Goal: Check status: Check status

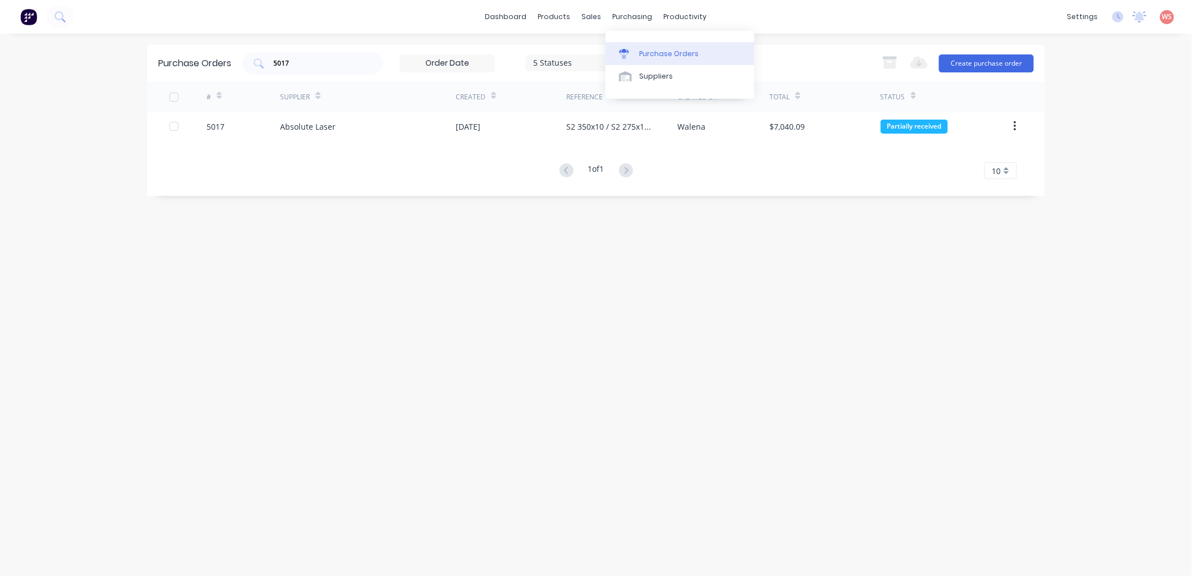
click at [637, 55] on link "Purchase Orders" at bounding box center [679, 53] width 149 height 22
click at [654, 50] on div "Purchase Orders" at bounding box center [668, 54] width 59 height 10
click at [825, 332] on div "Purchase Orders 5017 5 Statuses 5 Statuses Export to Excel (XLSX) Create purcha…" at bounding box center [596, 305] width 898 height 520
click at [606, 63] on div "5 Statuses" at bounding box center [574, 63] width 80 height 12
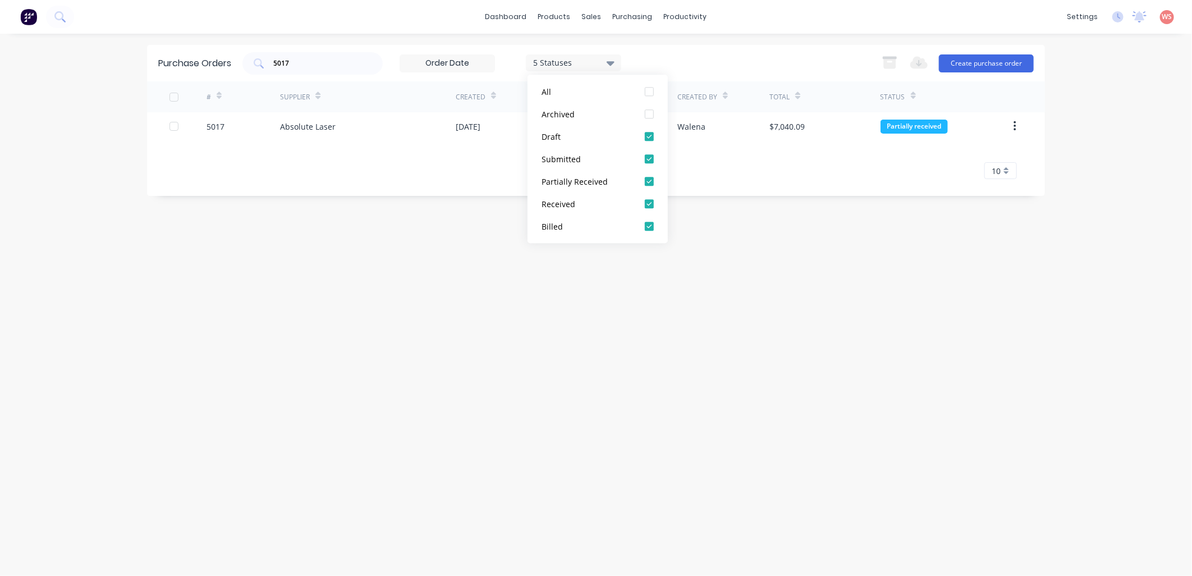
click at [608, 63] on icon at bounding box center [610, 63] width 8 height 12
click at [662, 355] on div "Purchase Orders 5017 5 Statuses 5 Statuses Export to Excel (XLSX) Create purcha…" at bounding box center [596, 305] width 898 height 520
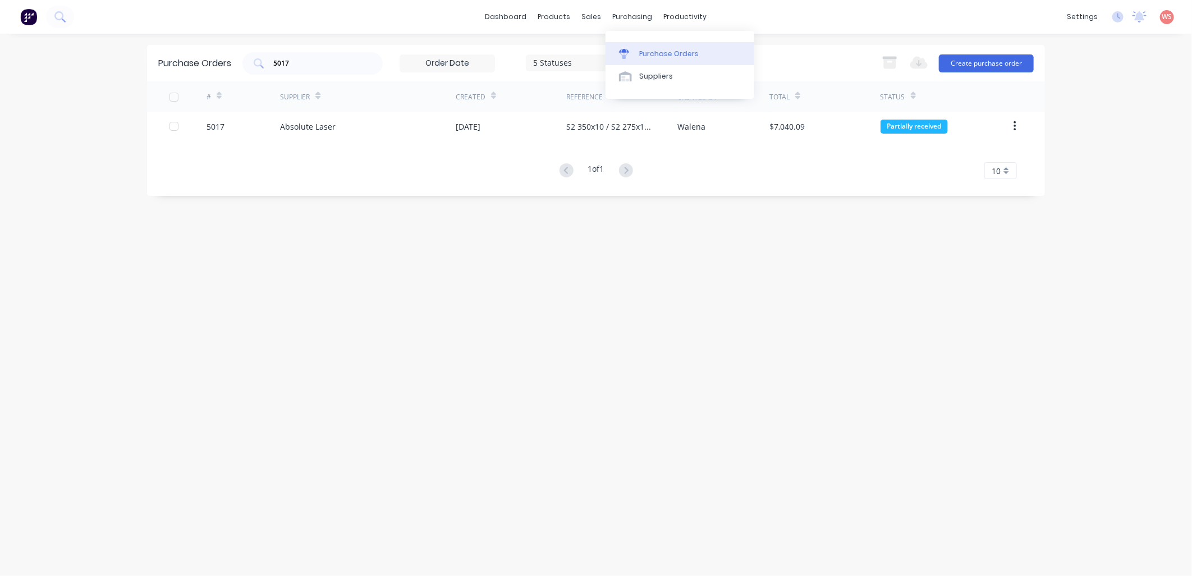
click at [676, 57] on div "Purchase Orders" at bounding box center [668, 54] width 59 height 10
drag, startPoint x: 295, startPoint y: 60, endPoint x: 224, endPoint y: 57, distance: 70.2
click at [210, 59] on div "Purchase Orders 5017 5 Statuses 5 Statuses Export to Excel (XLSX) Create purcha…" at bounding box center [596, 63] width 898 height 36
drag, startPoint x: 700, startPoint y: 356, endPoint x: 702, endPoint y: 343, distance: 13.0
click at [700, 351] on div "Purchase Orders 5 Statuses 5 Statuses Export to Excel (XLSX) Create purchase or…" at bounding box center [596, 305] width 898 height 520
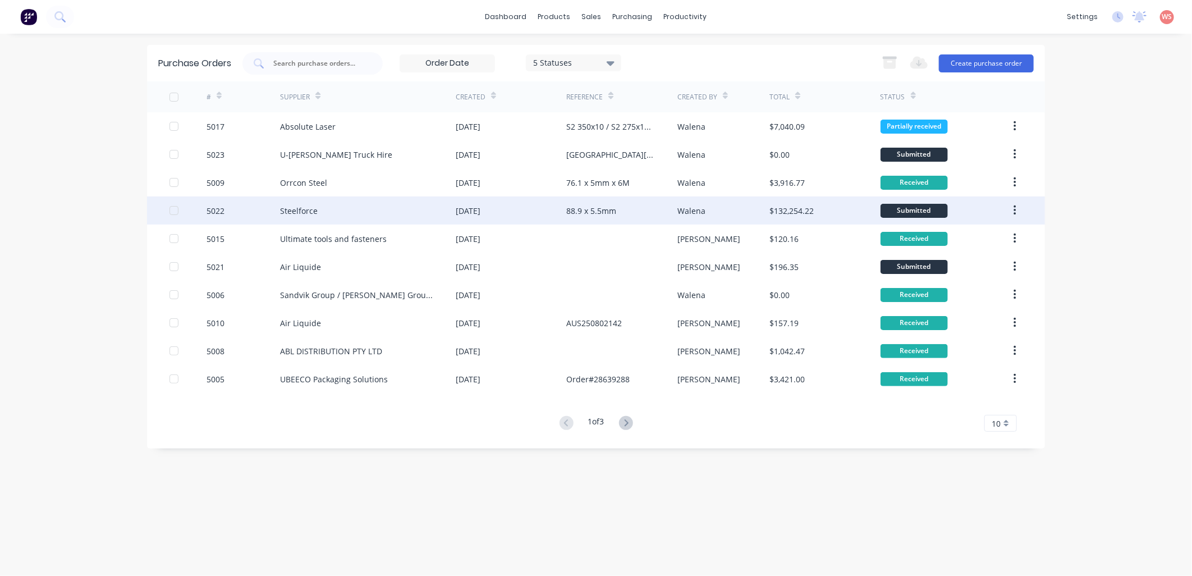
click at [302, 210] on div "Steelforce" at bounding box center [299, 211] width 38 height 12
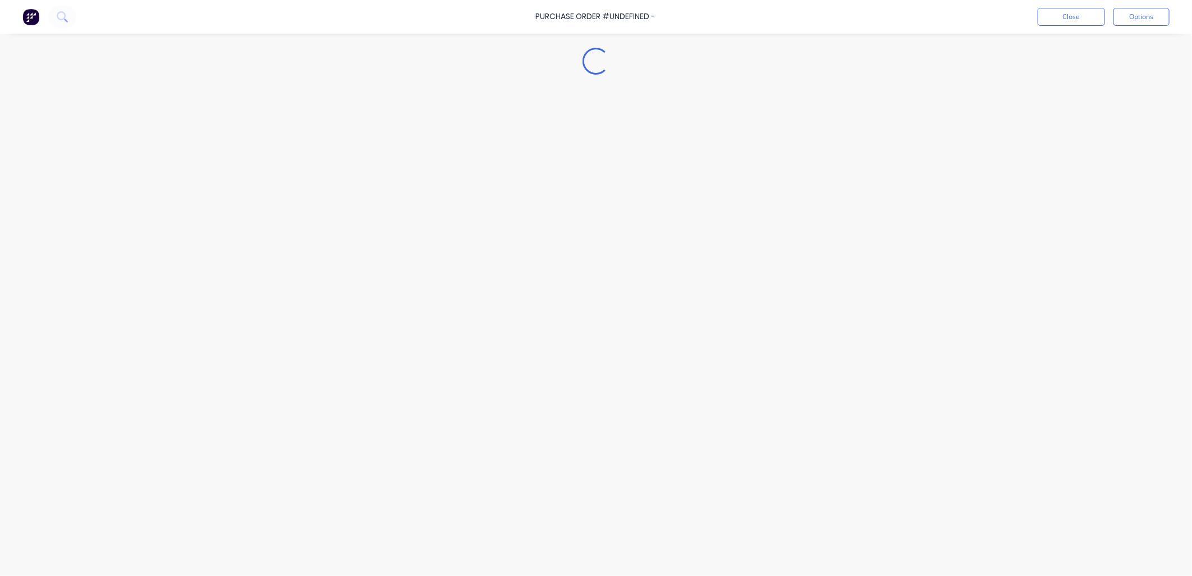
type textarea "x"
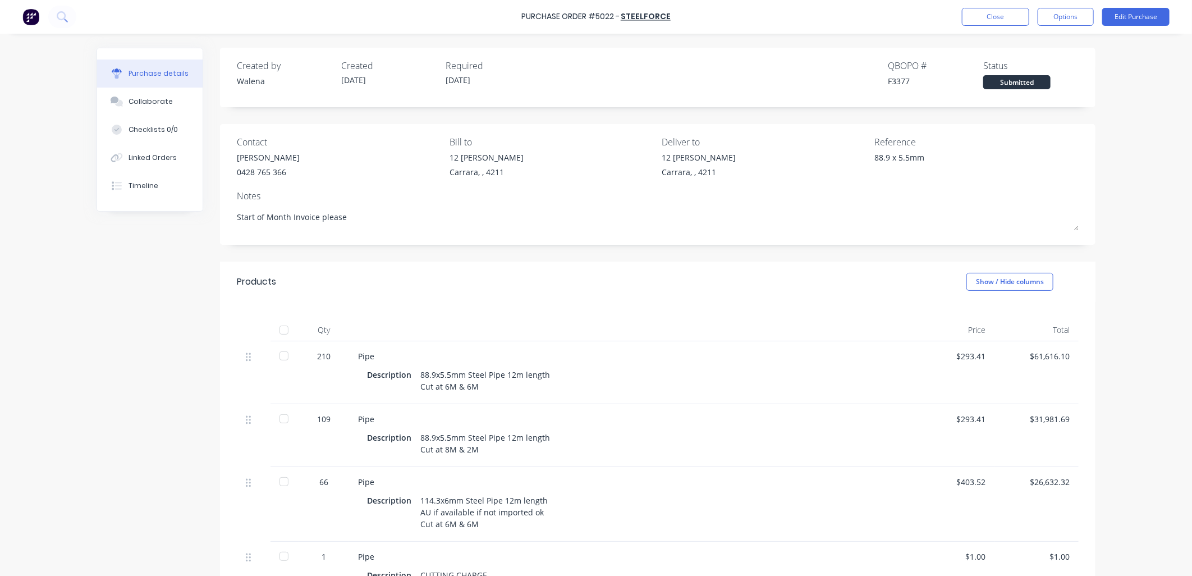
click at [0, 323] on div "Purchase Order #5022 - Steelforce Close Options Edit Purchase Purchase details …" at bounding box center [596, 288] width 1192 height 576
